Goal: Task Accomplishment & Management: Use online tool/utility

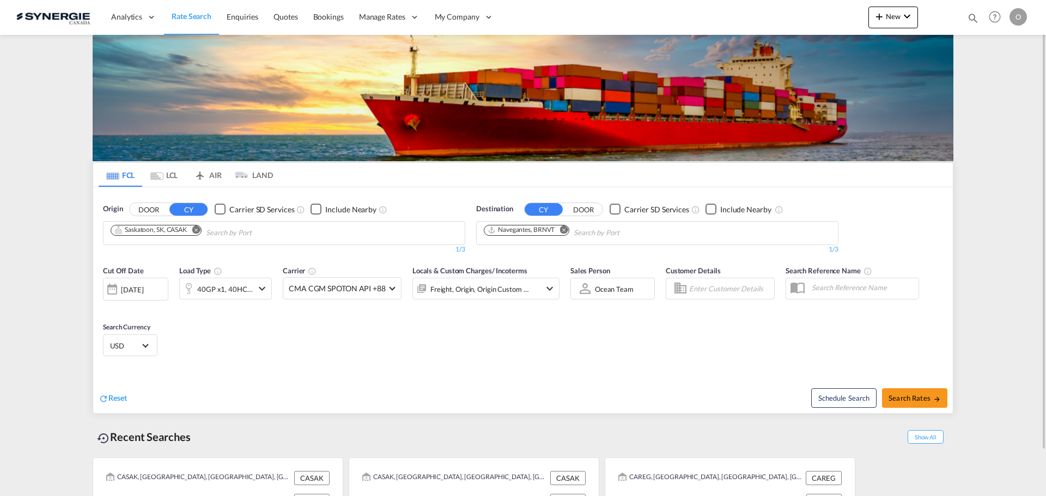
click at [971, 17] on md-icon "icon-magnify" at bounding box center [973, 18] width 12 height 12
click at [909, 15] on input at bounding box center [891, 17] width 136 height 19
paste input "SYC000013937"
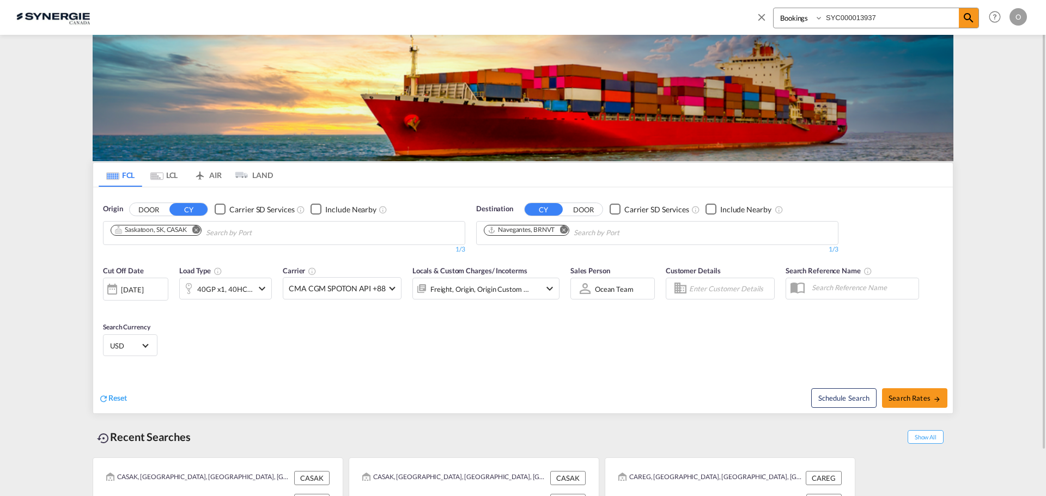
type input "SYC000013937"
click at [786, 20] on select "Bookings Quotes Enquiries" at bounding box center [799, 18] width 52 height 20
select select "Quotes"
click at [773, 8] on select "Bookings Quotes Enquiries" at bounding box center [799, 18] width 52 height 20
click at [970, 16] on md-icon "icon-magnify" at bounding box center [968, 17] width 13 height 13
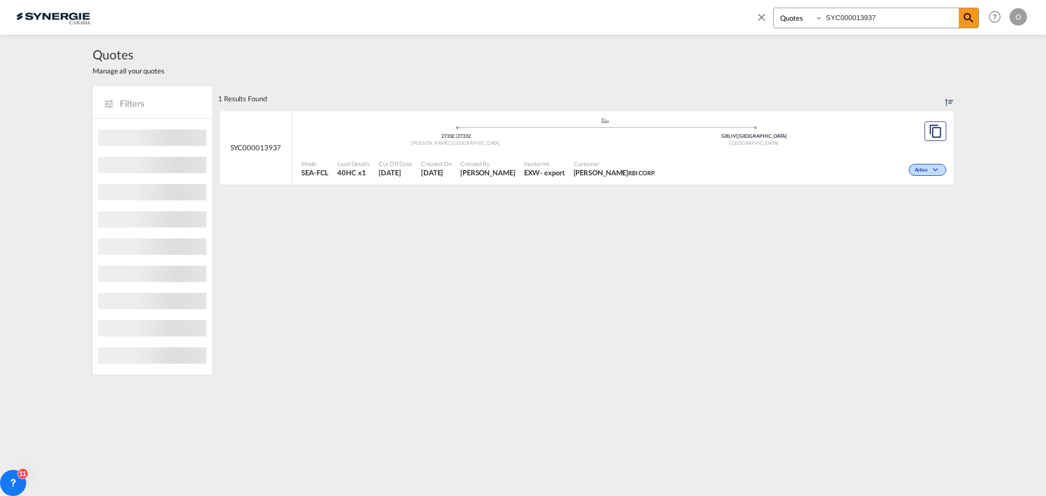
click at [552, 145] on div "[PERSON_NAME] , [GEOGRAPHIC_DATA]" at bounding box center [456, 143] width 298 height 7
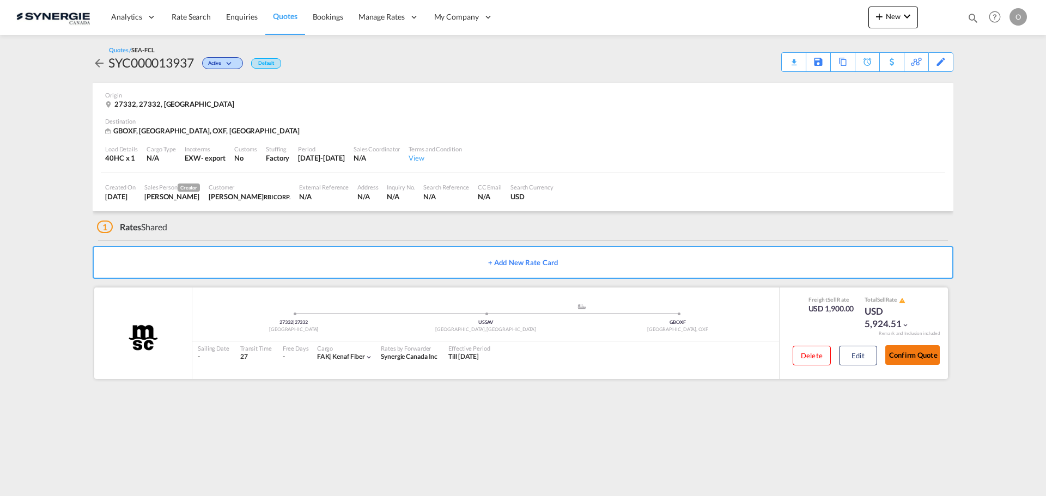
click at [927, 356] on button "Confirm Quote" at bounding box center [912, 355] width 54 height 20
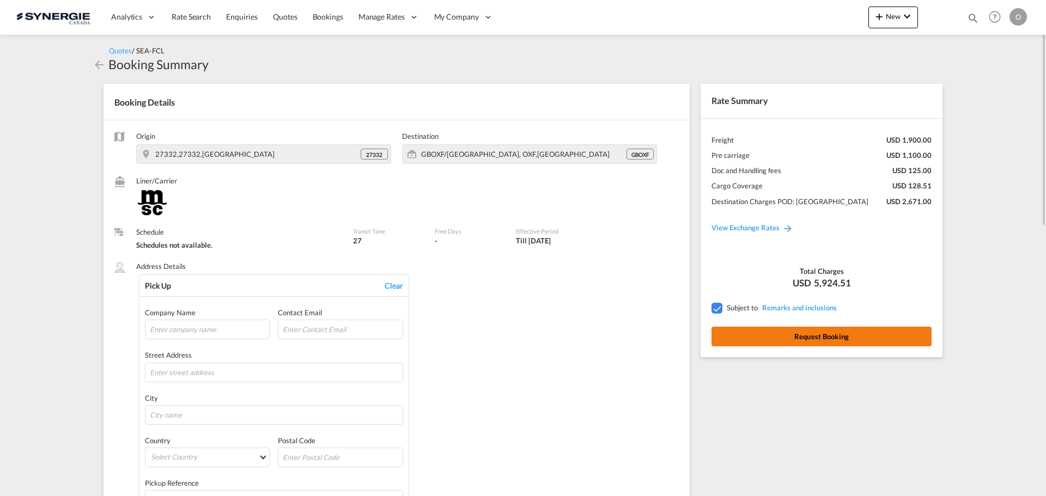
click at [768, 338] on button "Request Booking" at bounding box center [821, 337] width 220 height 20
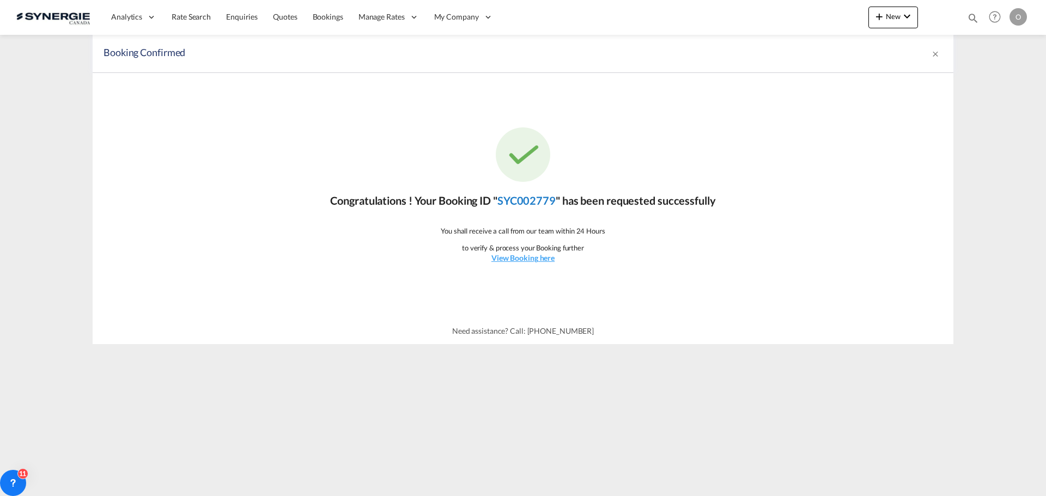
drag, startPoint x: 558, startPoint y: 204, endPoint x: 502, endPoint y: 204, distance: 56.6
click at [502, 204] on link "SYC002779" at bounding box center [526, 200] width 58 height 13
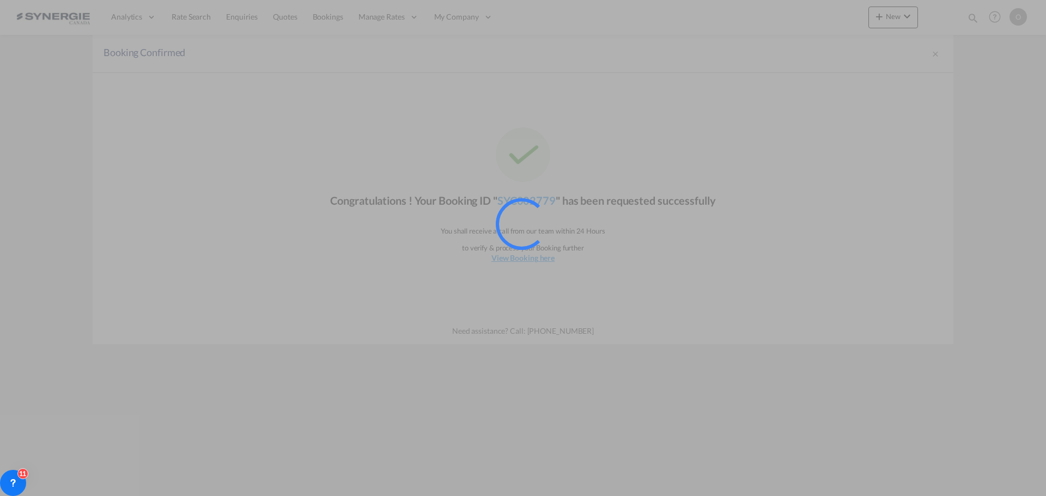
copy link "SYC002779"
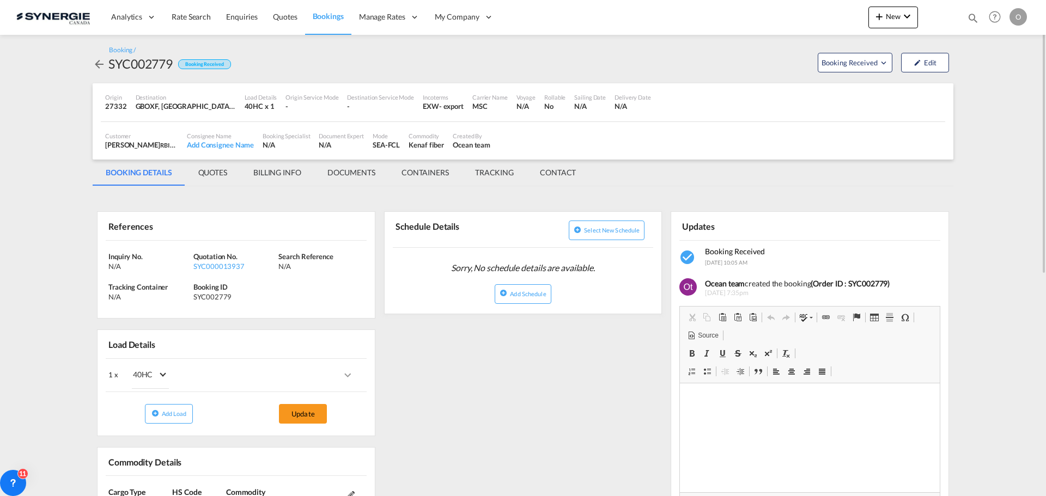
click at [116, 104] on div "27332" at bounding box center [116, 106] width 22 height 10
drag, startPoint x: 172, startPoint y: 65, endPoint x: 109, endPoint y: 65, distance: 62.6
click at [109, 65] on div "SYC002779" at bounding box center [140, 63] width 64 height 17
copy div "SYC002779"
